Goal: Check status: Check status

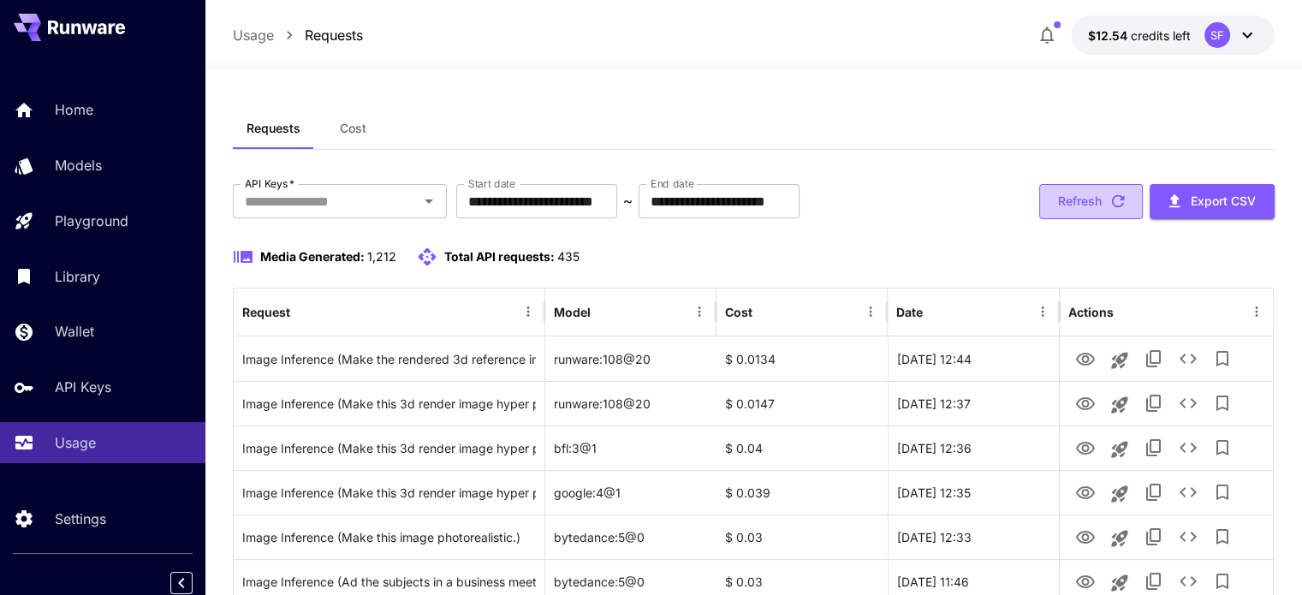
click at [1082, 205] on button "Refresh" at bounding box center [1091, 201] width 104 height 35
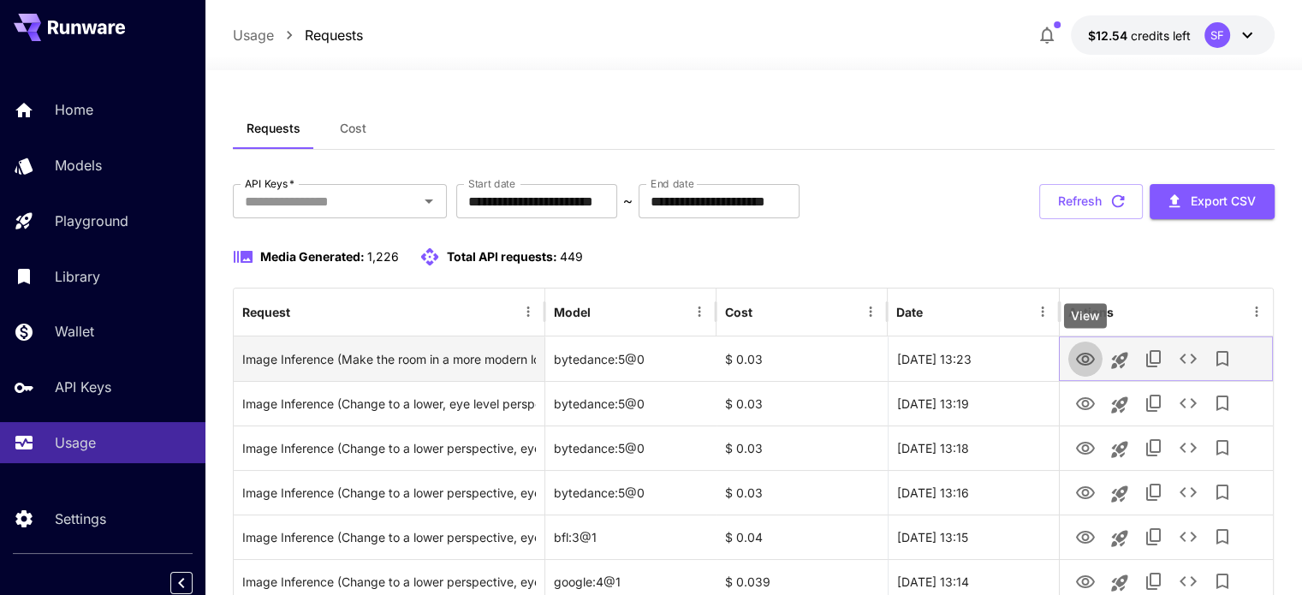
click at [1079, 353] on icon "View" at bounding box center [1085, 359] width 19 height 13
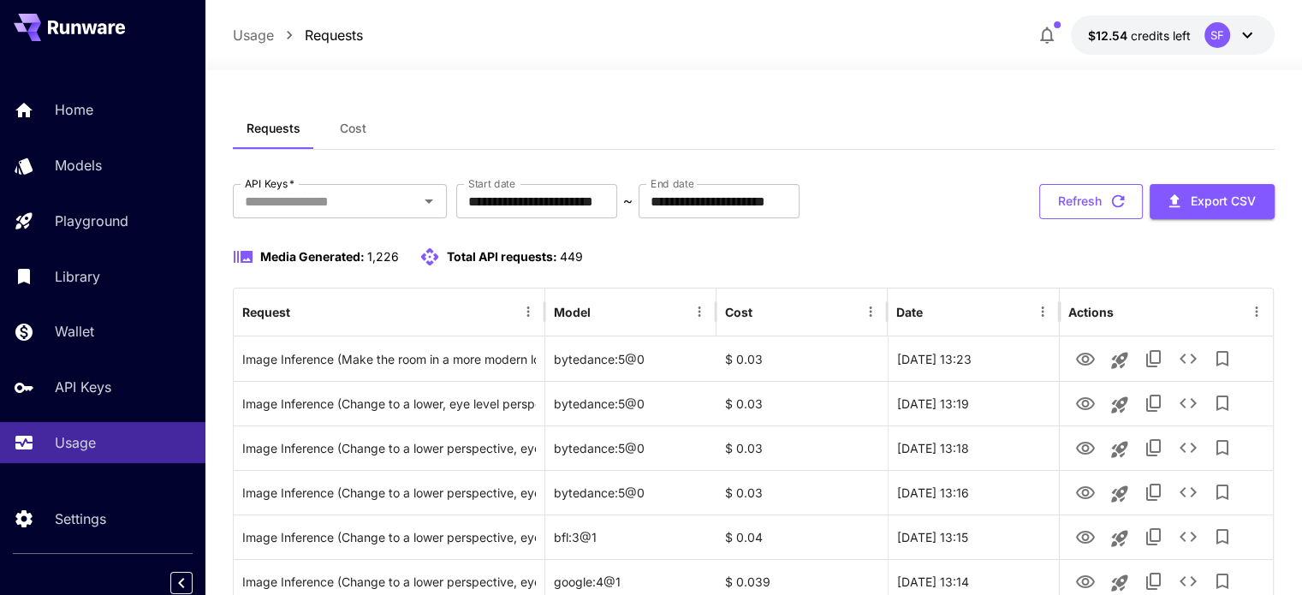
click at [1075, 187] on button "Refresh" at bounding box center [1091, 201] width 104 height 35
click at [1092, 202] on button "Refresh" at bounding box center [1091, 201] width 104 height 35
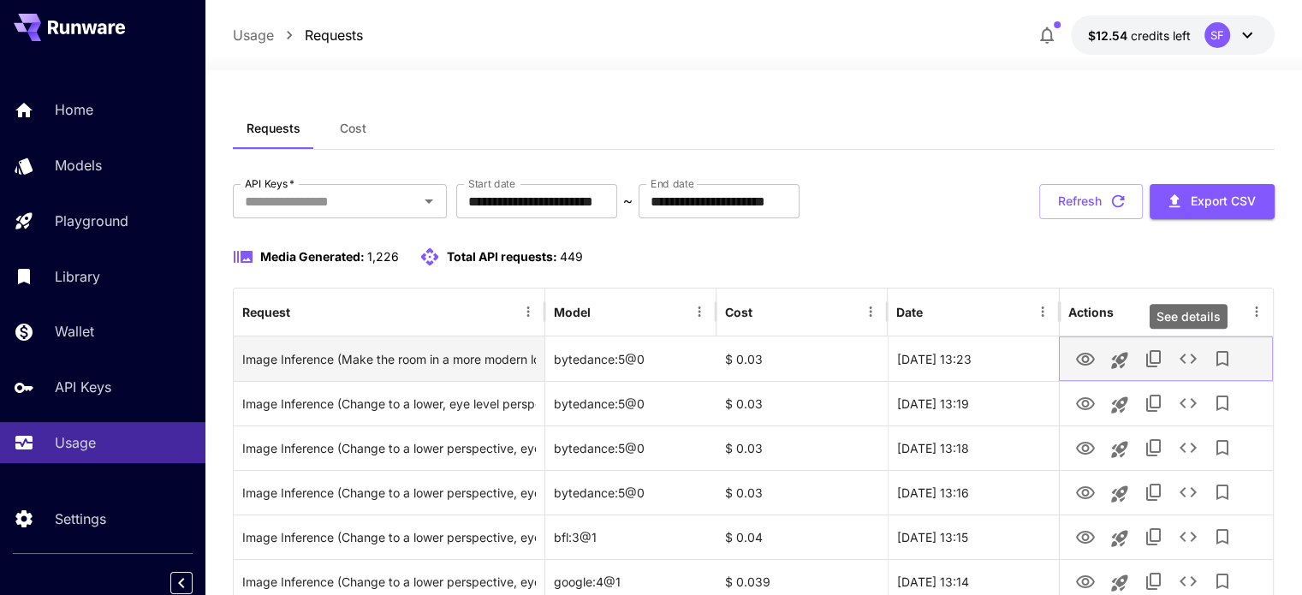
click at [1189, 362] on icon "See details" at bounding box center [1187, 358] width 21 height 21
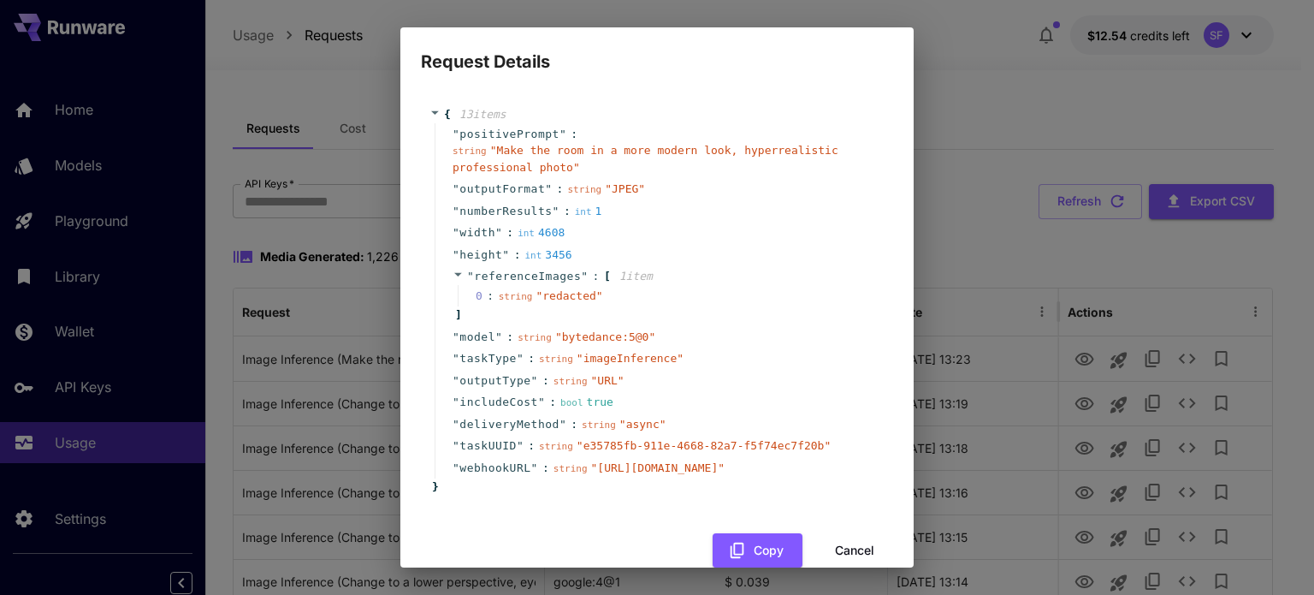
click at [1055, 259] on div "Request Details { 13 item s " positivePrompt " : string " Make the room in a mo…" at bounding box center [657, 297] width 1314 height 595
click at [970, 117] on div "Request Details { 13 item s " positivePrompt " : string " Make the room in a mo…" at bounding box center [657, 297] width 1314 height 595
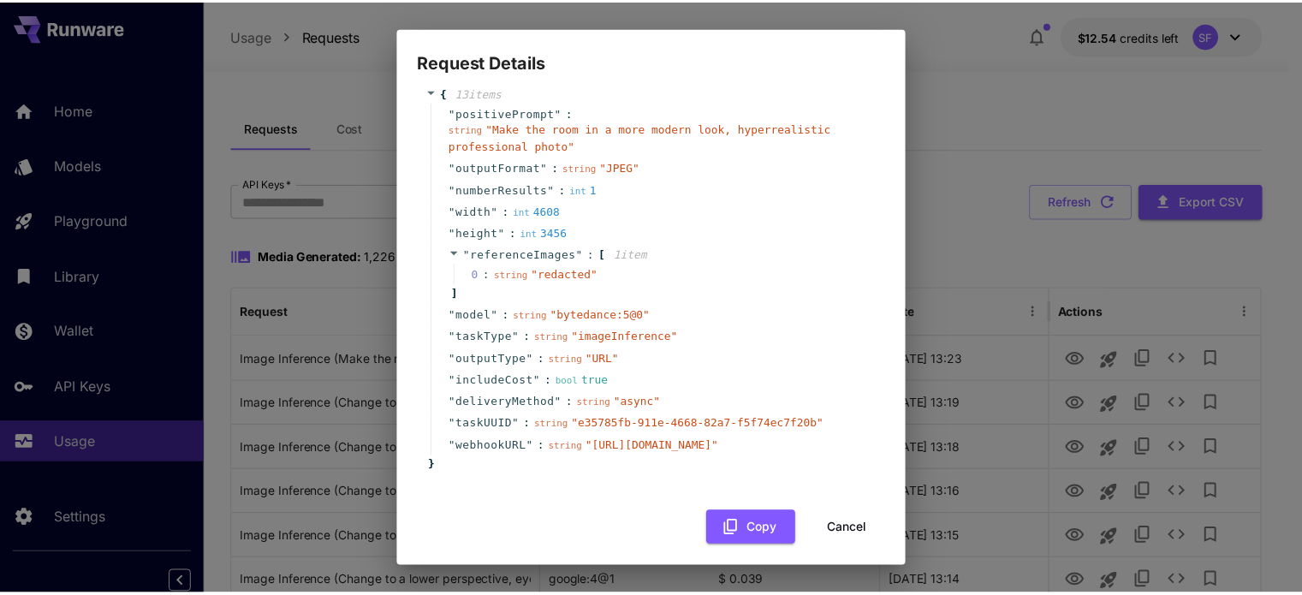
scroll to position [64, 0]
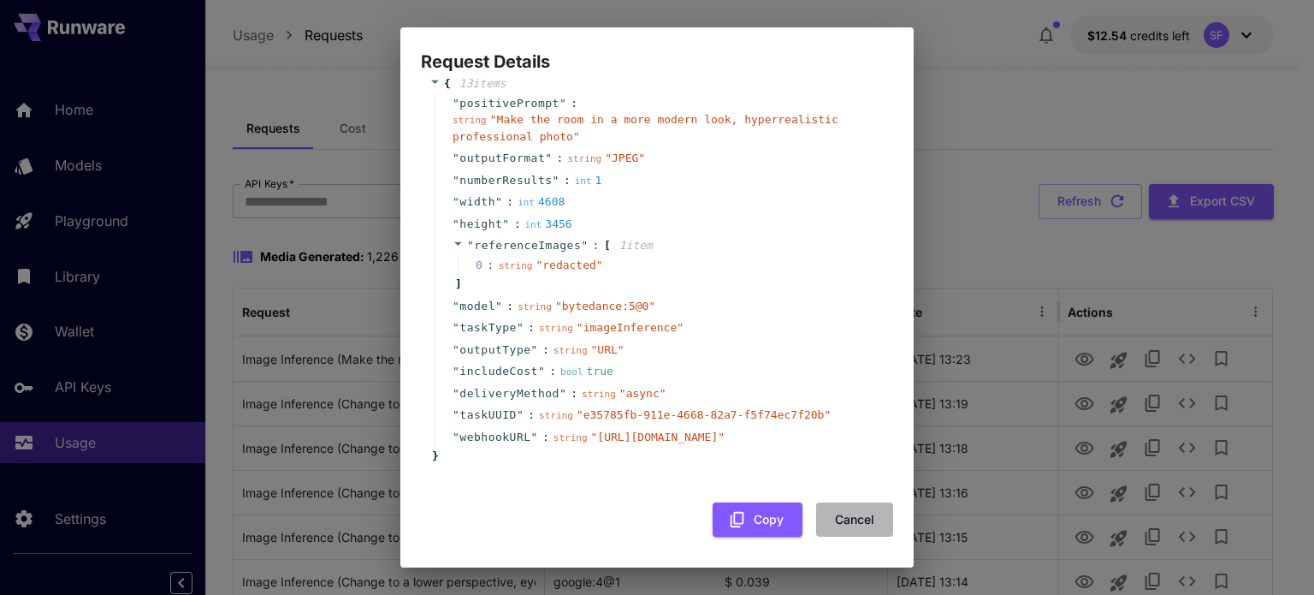
click at [848, 516] on button "Cancel" at bounding box center [854, 519] width 77 height 35
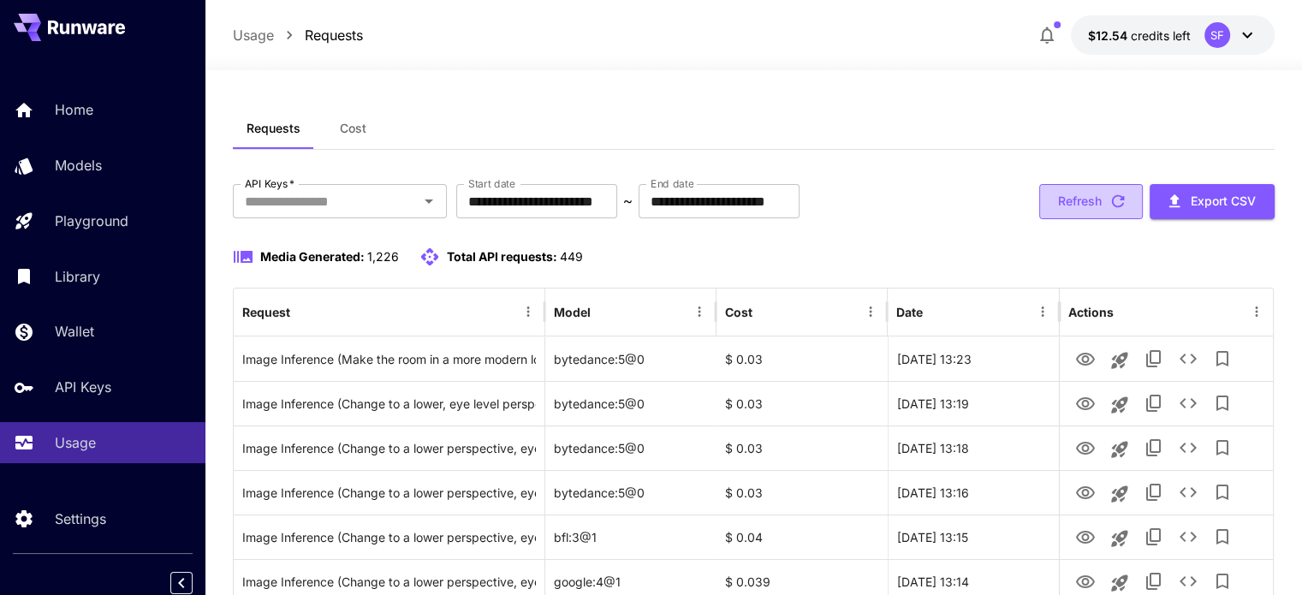
click at [1064, 203] on button "Refresh" at bounding box center [1091, 201] width 104 height 35
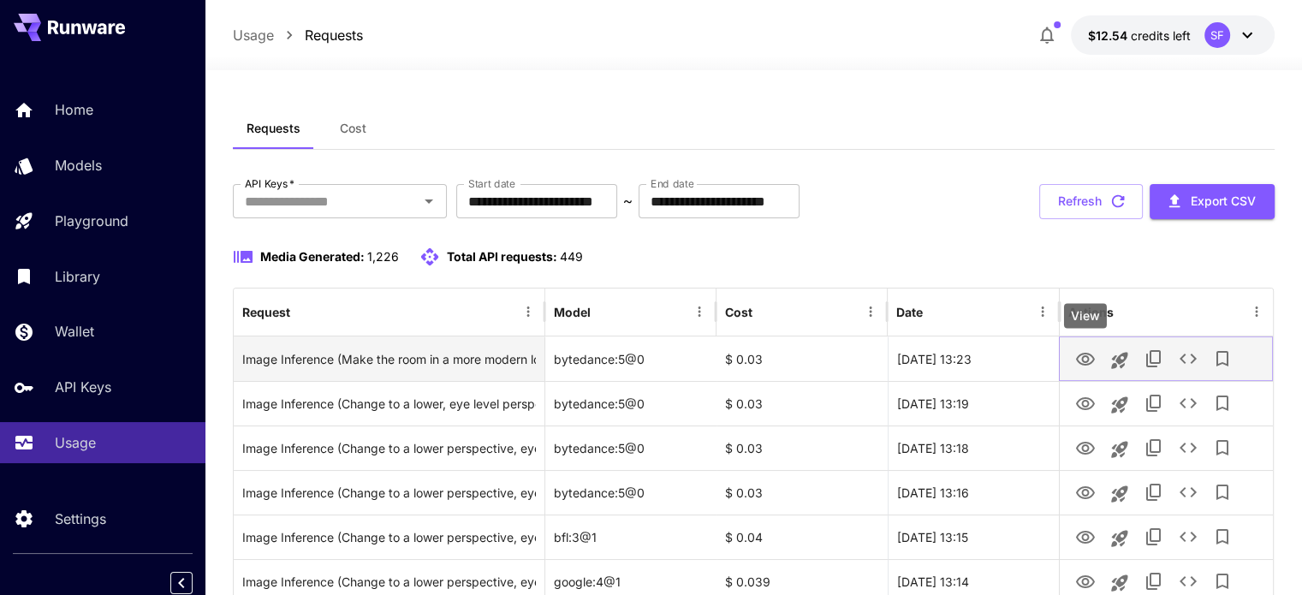
click at [1079, 356] on icon "View" at bounding box center [1085, 359] width 21 height 21
